Goal: Task Accomplishment & Management: Manage account settings

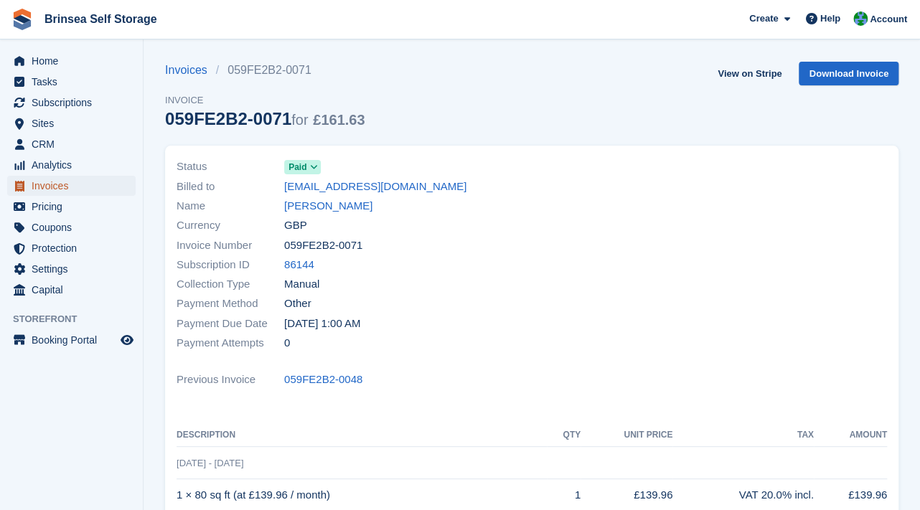
click at [64, 186] on span "Invoices" at bounding box center [75, 186] width 86 height 20
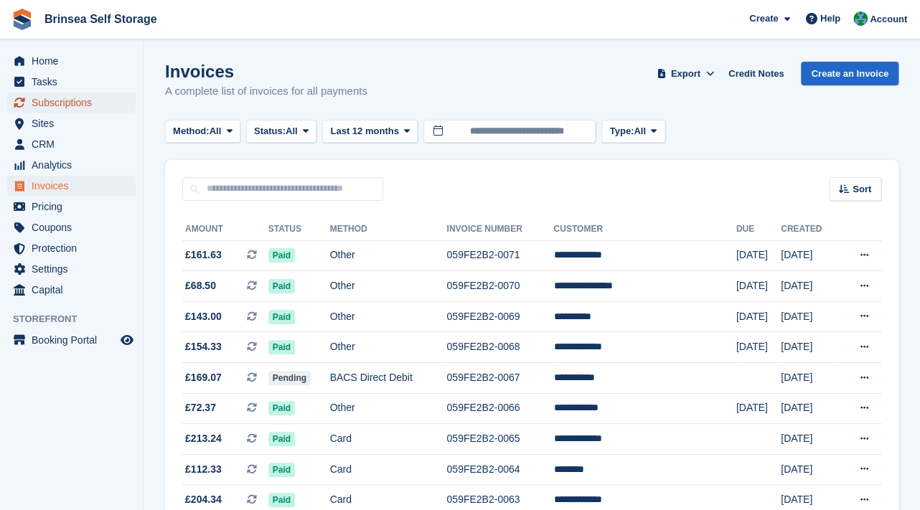
click at [77, 102] on span "Subscriptions" at bounding box center [75, 103] width 86 height 20
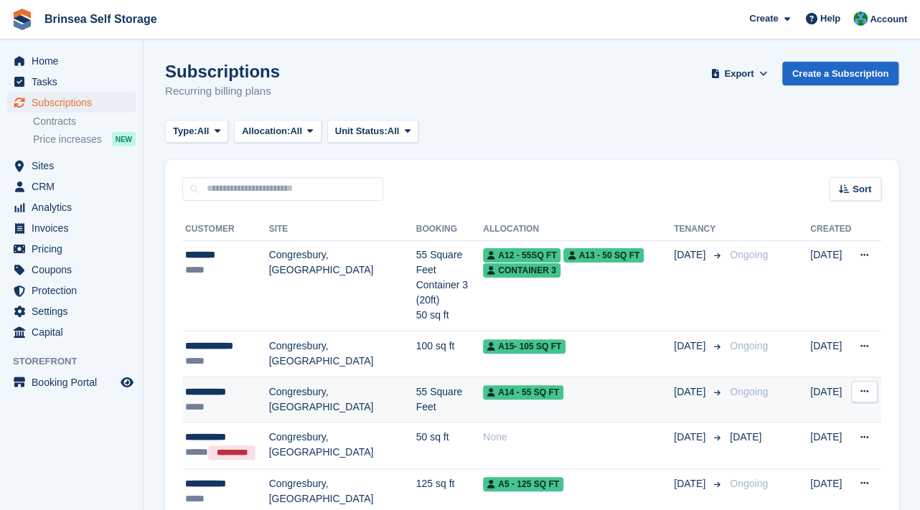
click at [327, 377] on td "Congresbury, [GEOGRAPHIC_DATA]" at bounding box center [342, 400] width 147 height 46
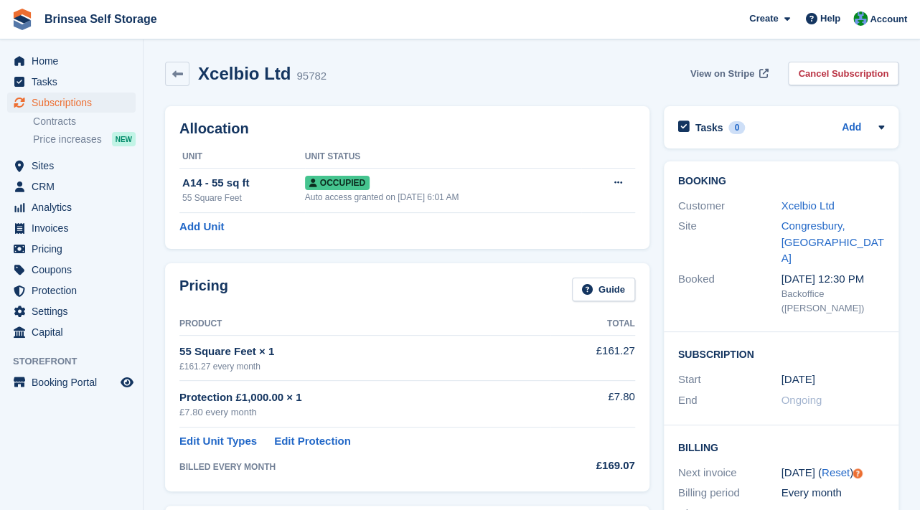
click at [765, 73] on span at bounding box center [764, 74] width 14 height 14
